Goal: Information Seeking & Learning: Learn about a topic

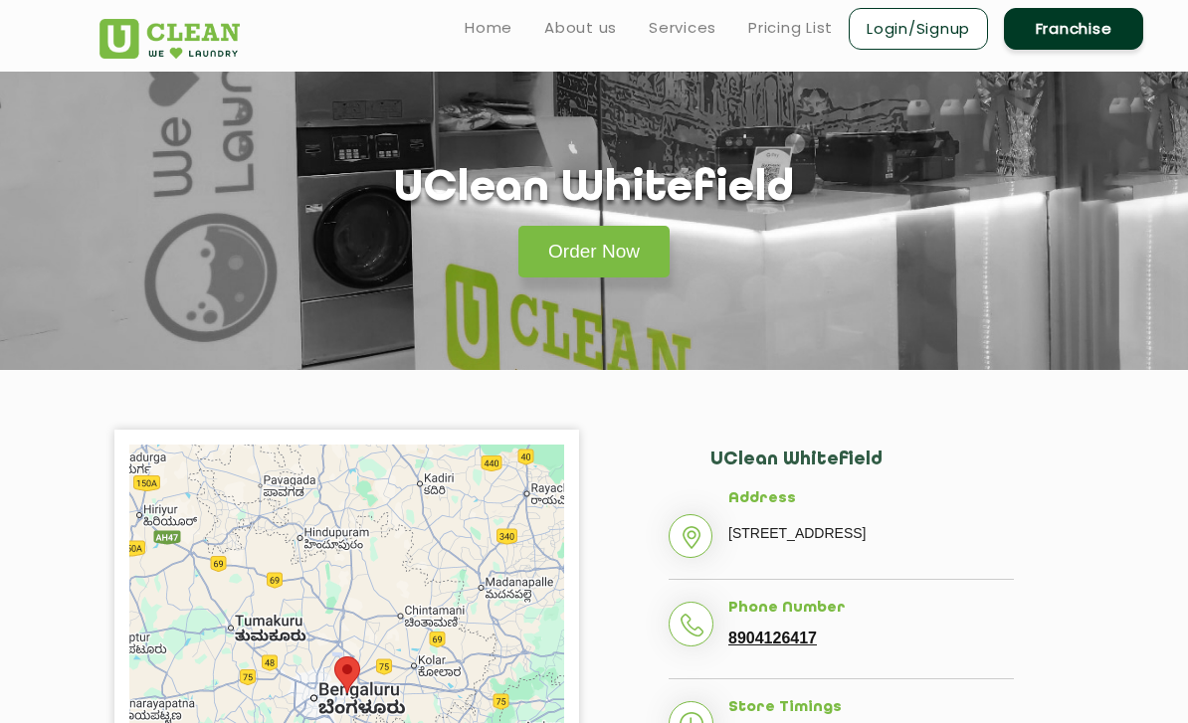
click at [804, 17] on link "Pricing List" at bounding box center [790, 28] width 85 height 24
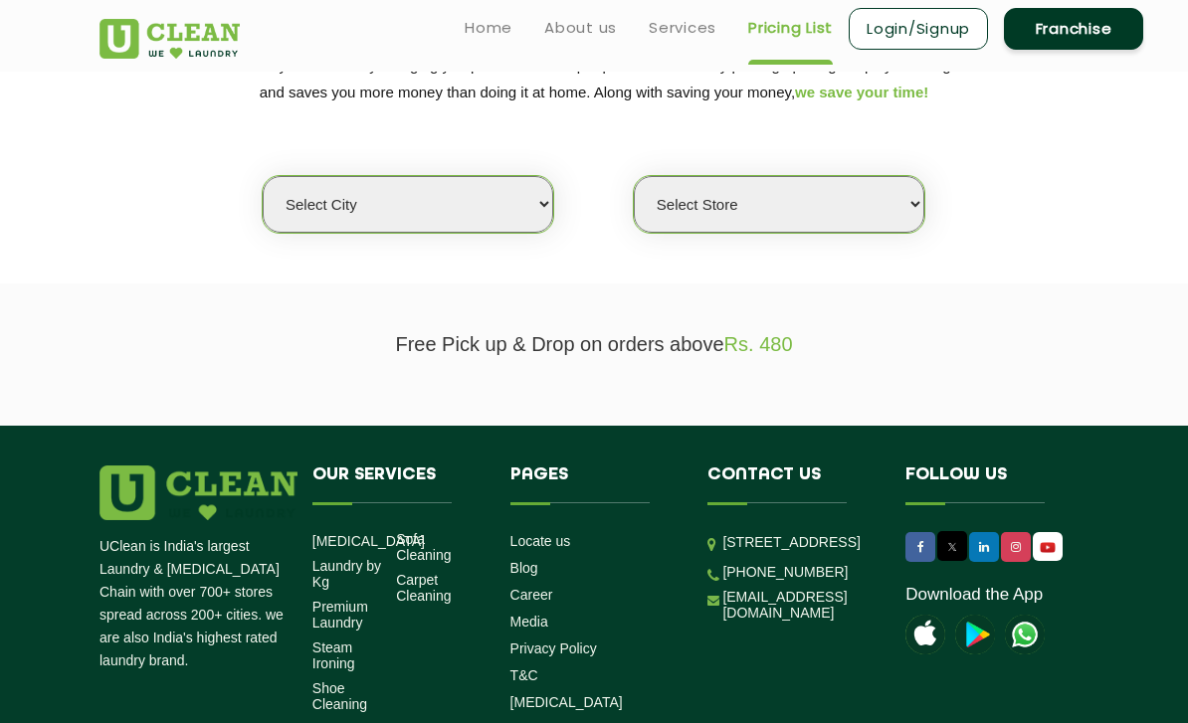
scroll to position [278, 0]
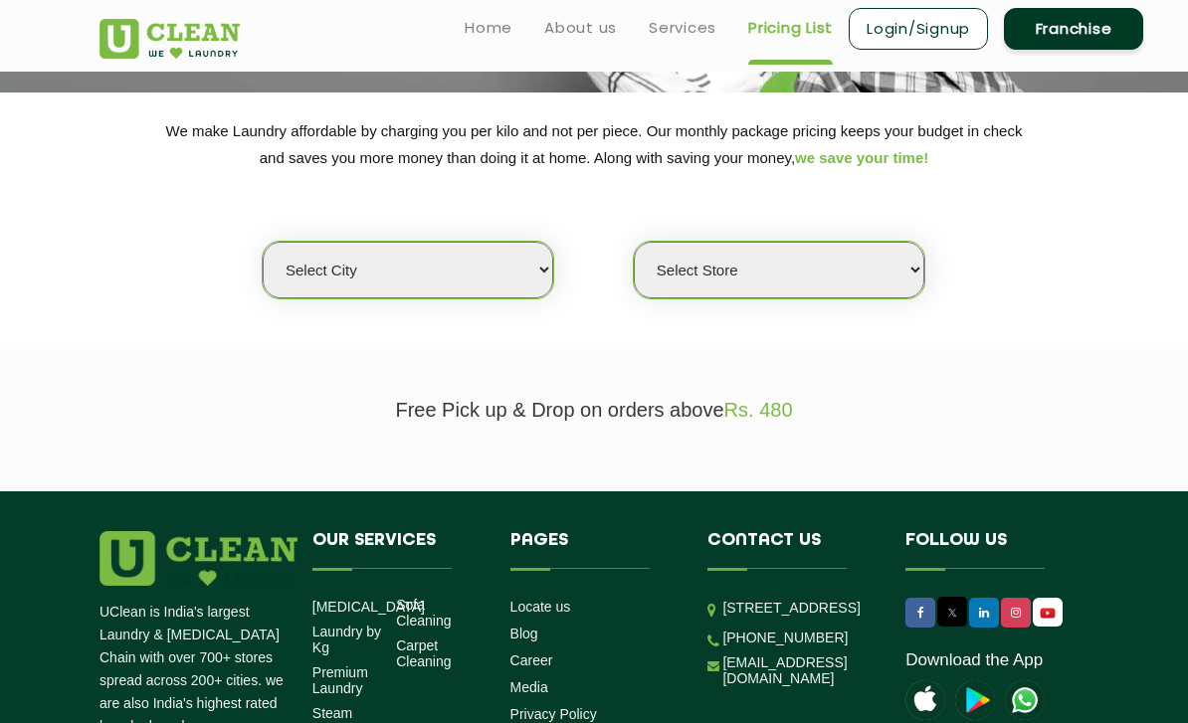
click at [294, 247] on select "Select city [GEOGRAPHIC_DATA] [GEOGRAPHIC_DATA] [GEOGRAPHIC_DATA] [GEOGRAPHIC_D…" at bounding box center [408, 270] width 291 height 57
select select "6"
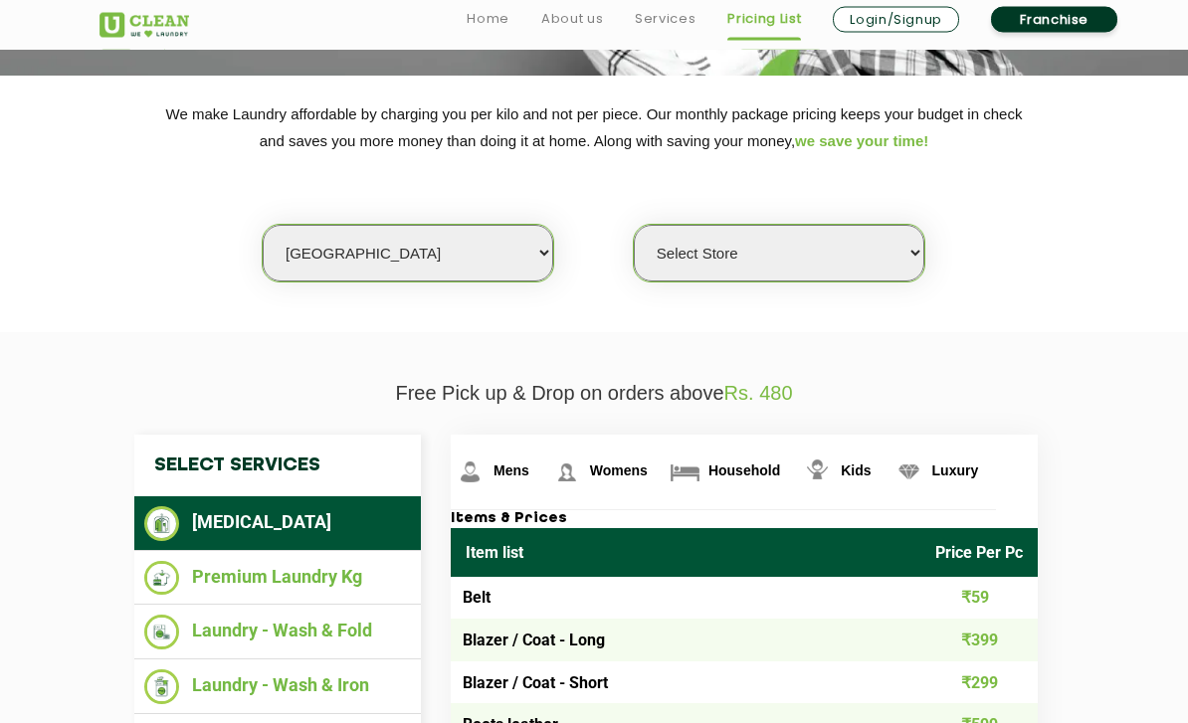
scroll to position [292, 0]
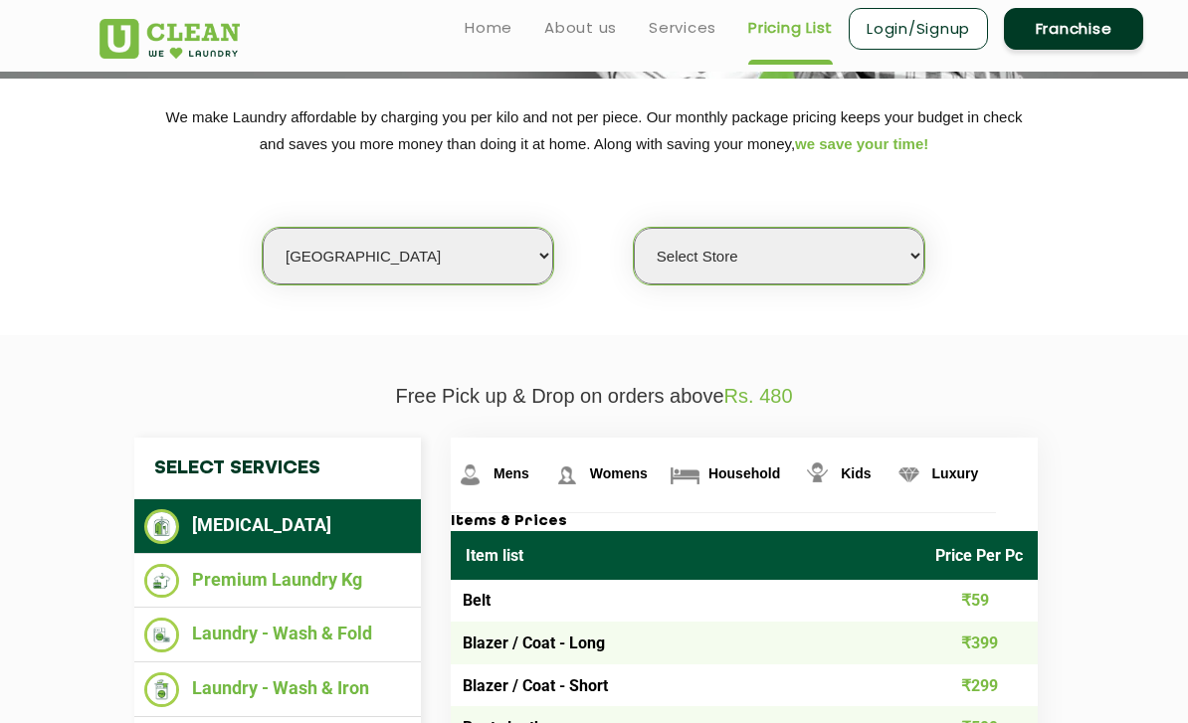
click at [775, 254] on select "Select Store [GEOGRAPHIC_DATA] [GEOGRAPHIC_DATA] UClean KR [GEOGRAPHIC_DATA] [G…" at bounding box center [779, 256] width 291 height 57
select select "413"
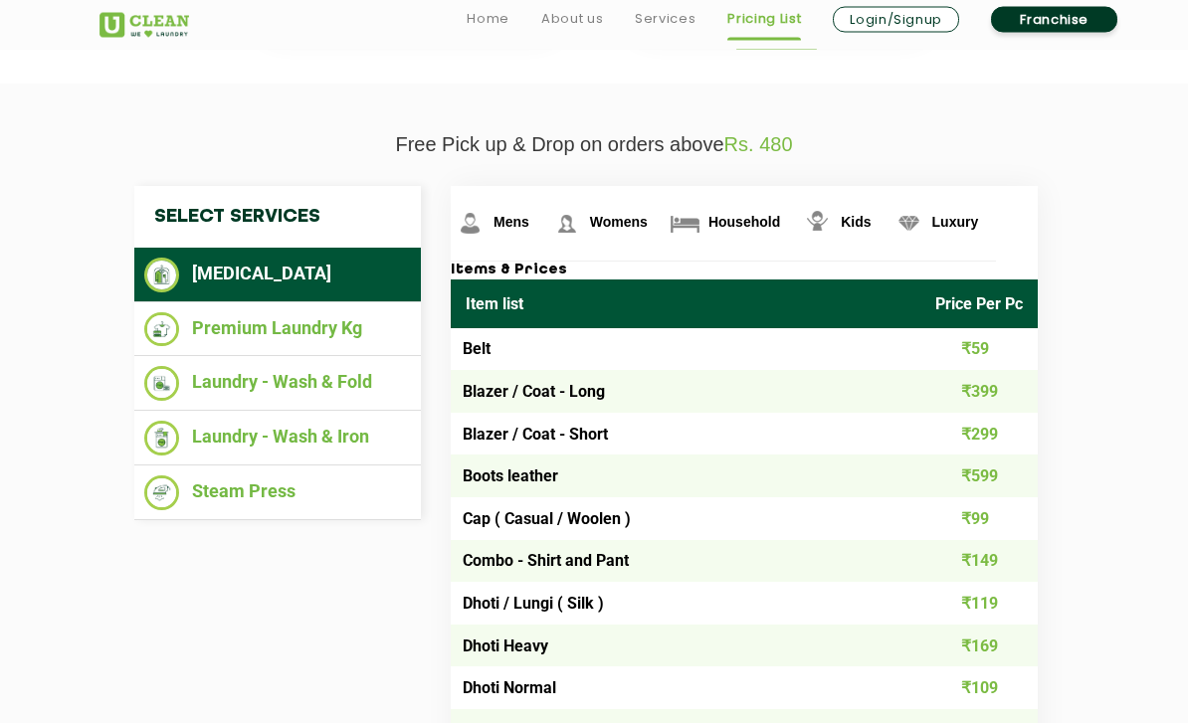
scroll to position [547, 0]
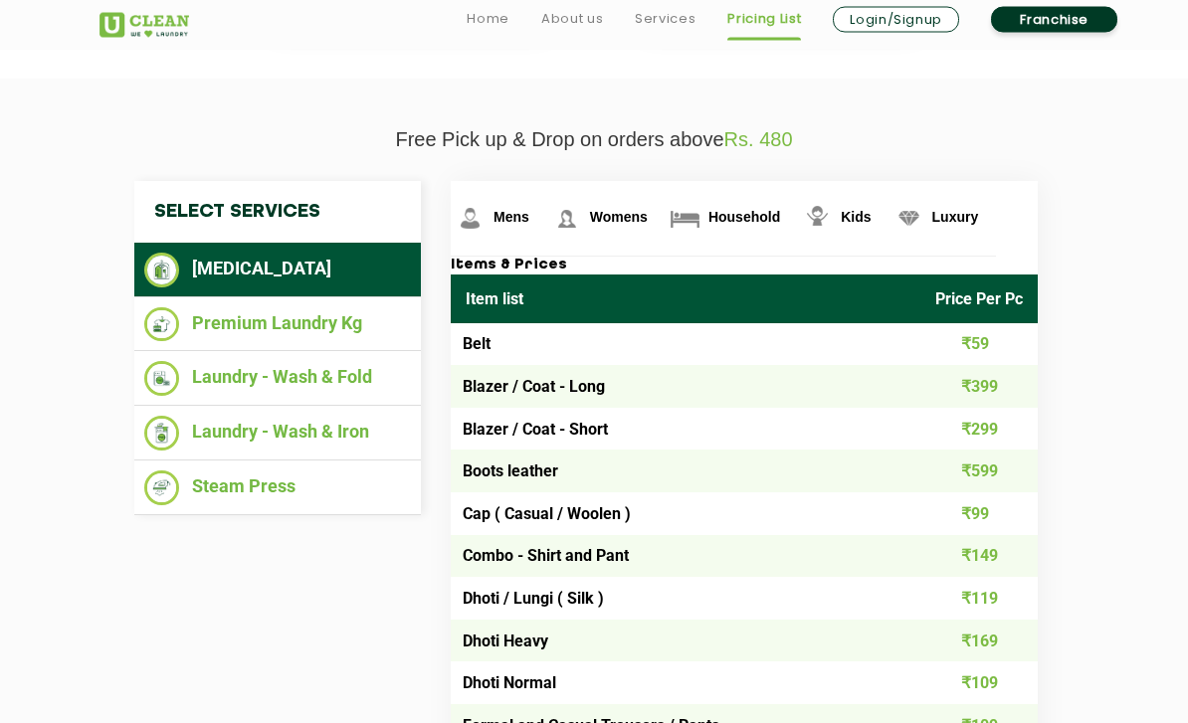
click at [176, 419] on img at bounding box center [161, 434] width 35 height 35
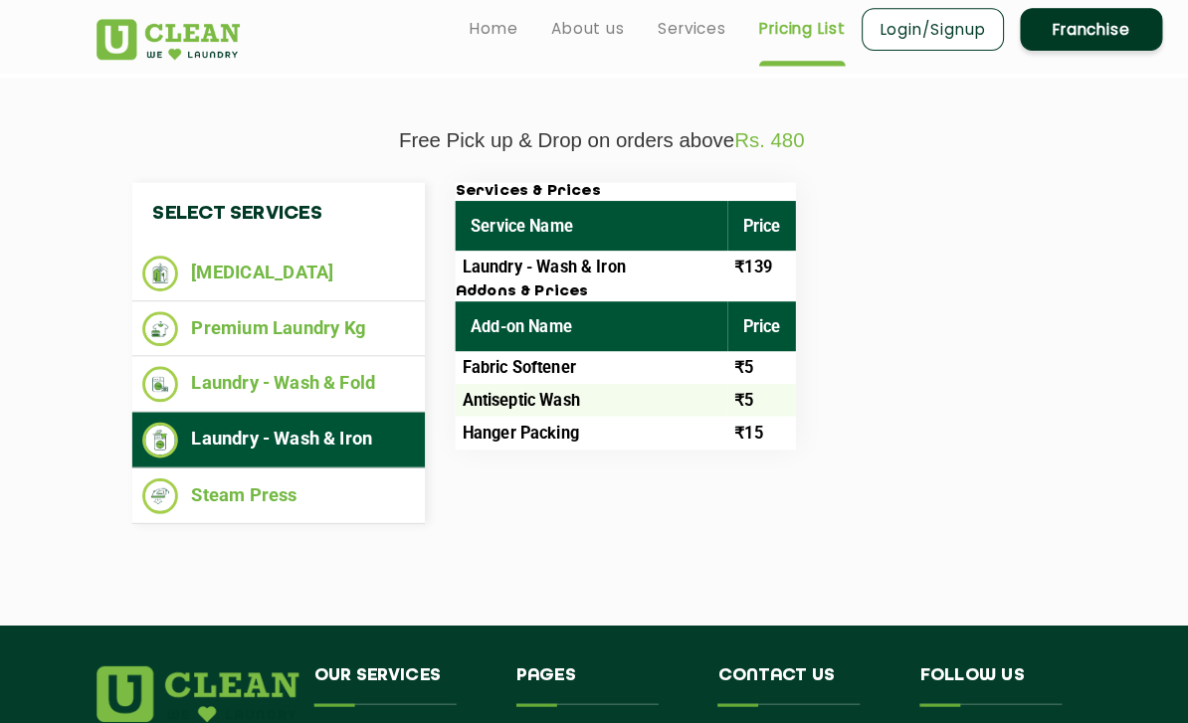
scroll to position [559, 0]
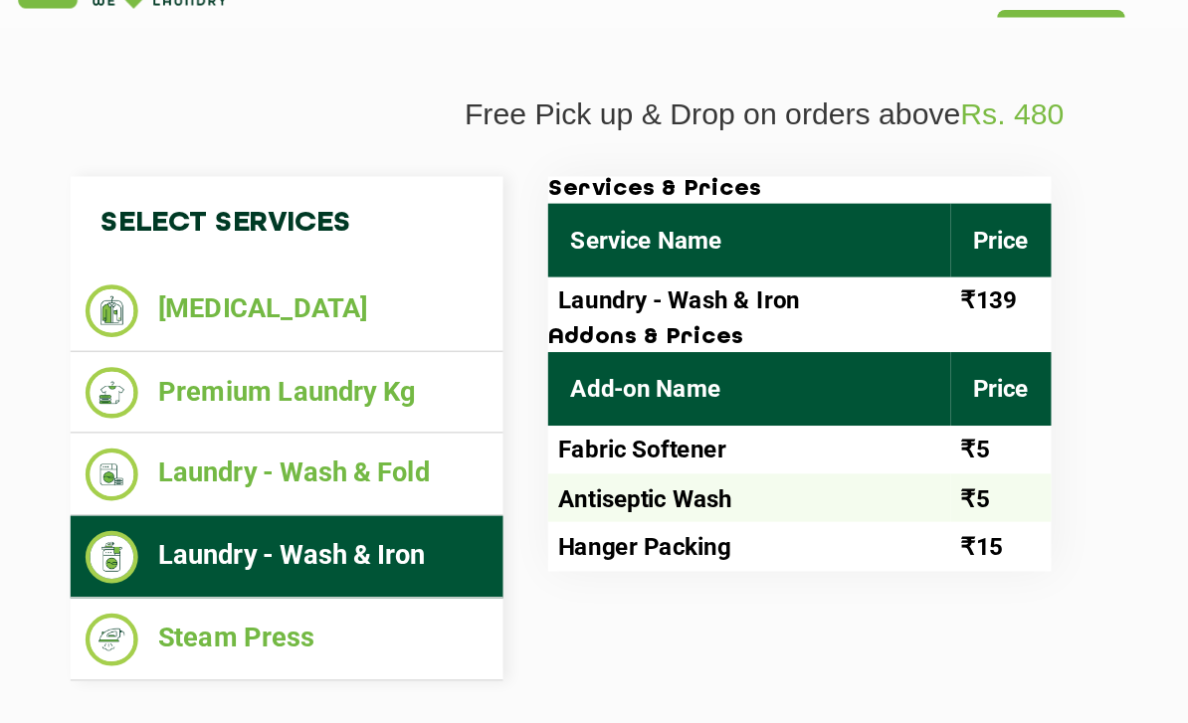
click at [144, 296] on li "Premium Laundry Kg" at bounding box center [277, 313] width 267 height 35
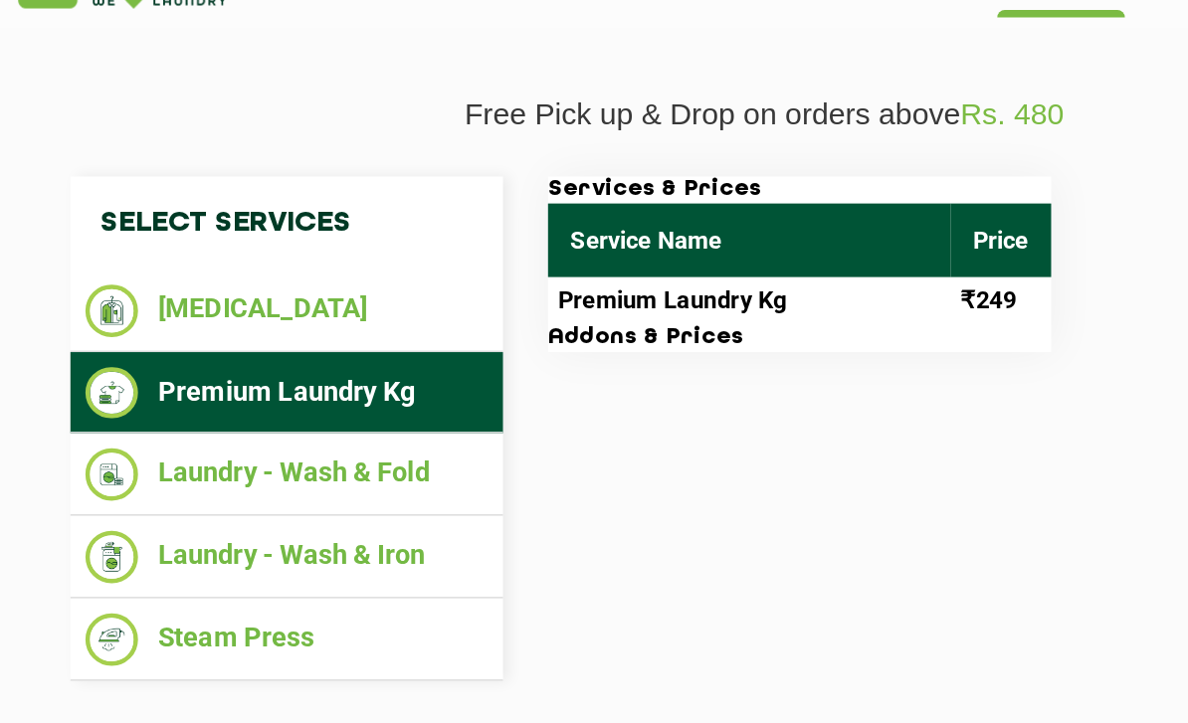
click at [144, 350] on li "Laundry - Wash & Fold" at bounding box center [277, 367] width 267 height 35
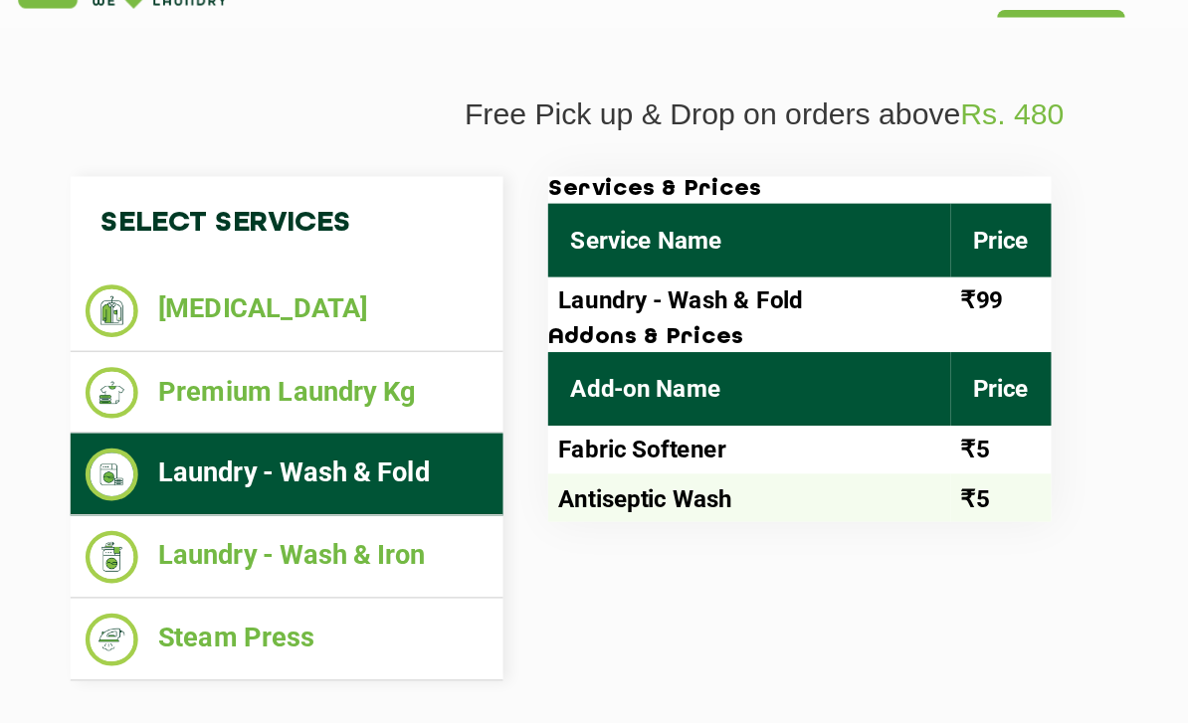
click at [144, 460] on img at bounding box center [161, 477] width 35 height 35
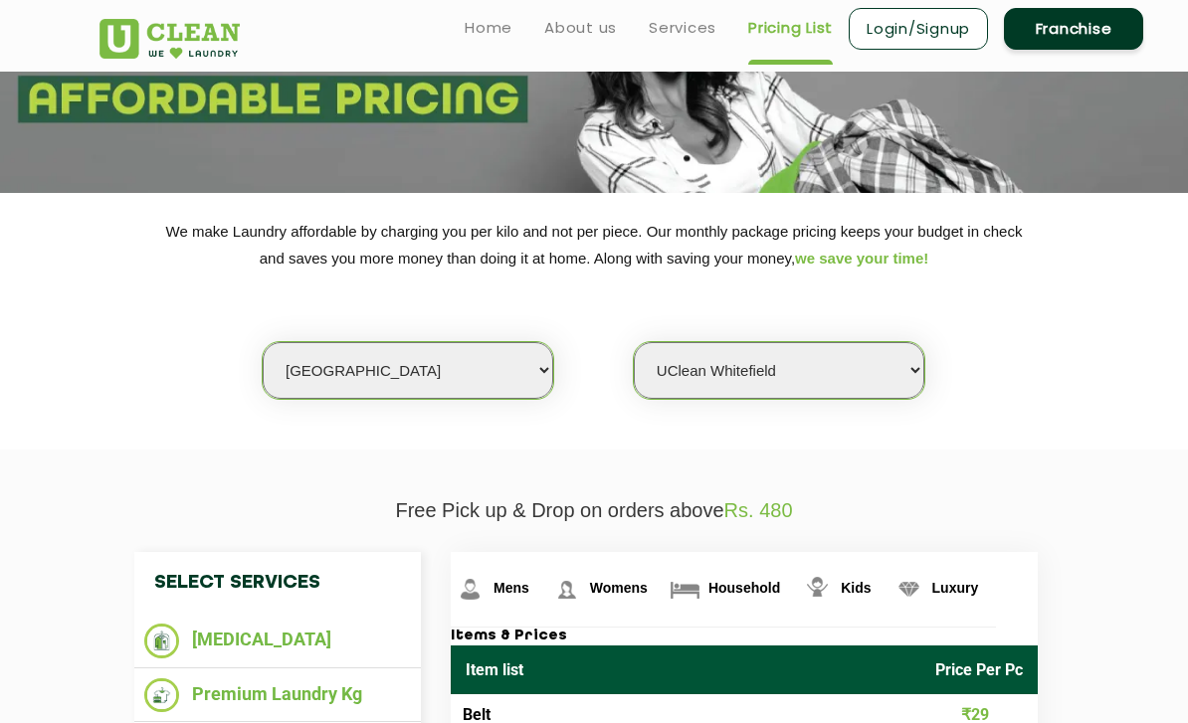
scroll to position [171, 0]
